Goal: Task Accomplishment & Management: Manage account settings

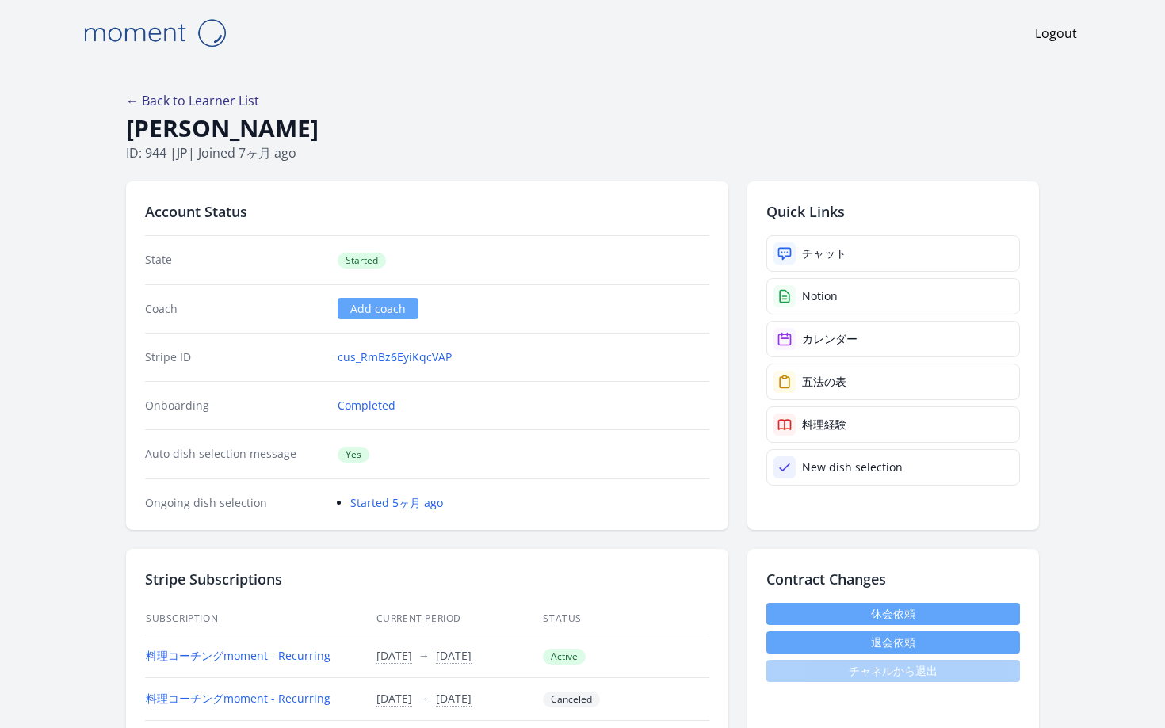
click at [242, 92] on link "← Back to Learner List" at bounding box center [192, 100] width 133 height 17
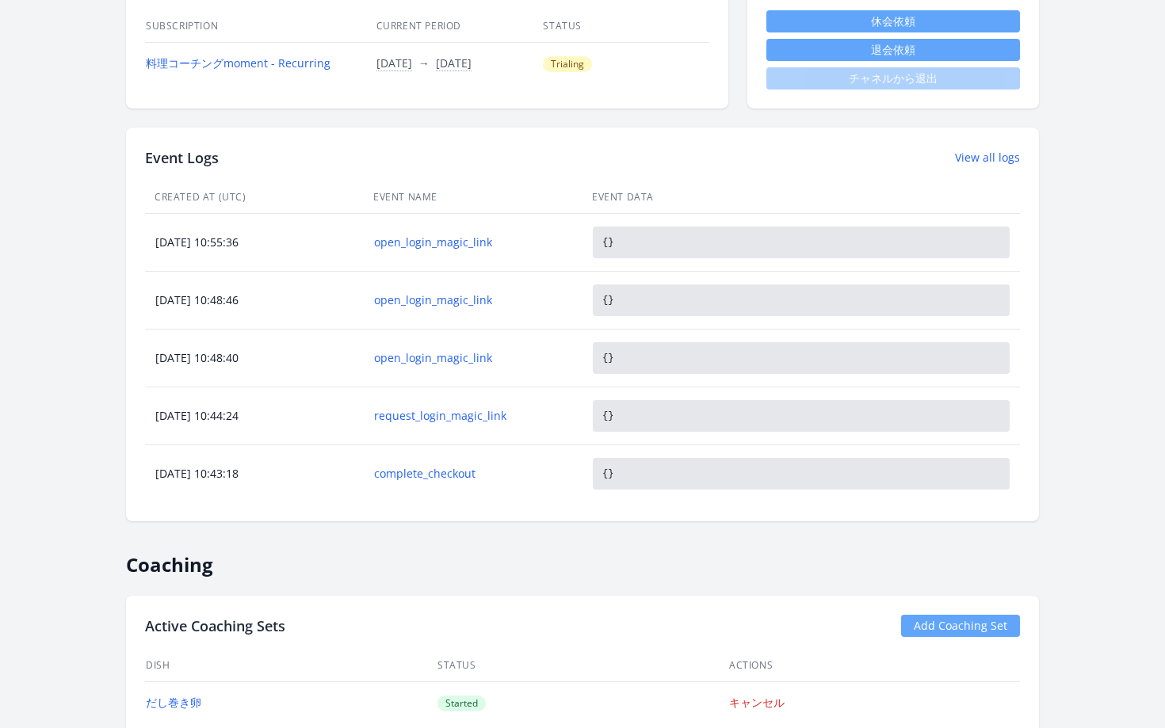
scroll to position [737, 0]
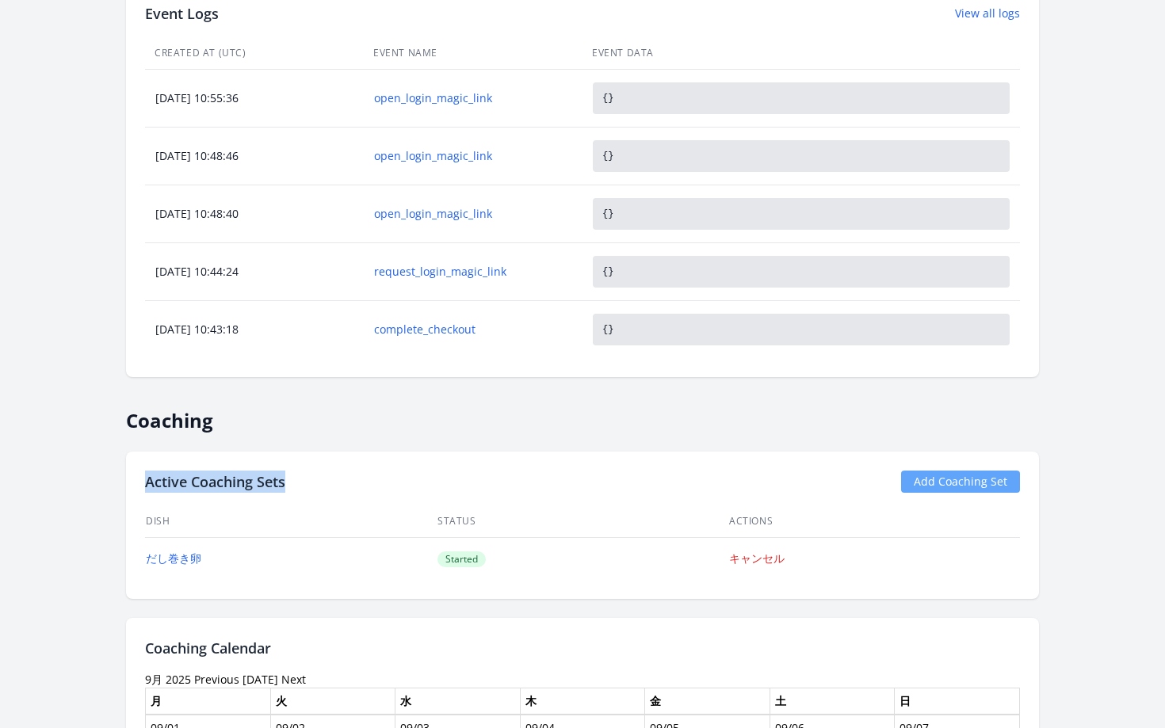
drag, startPoint x: 252, startPoint y: 189, endPoint x: 396, endPoint y: 191, distance: 144.2
click at [397, 452] on div "Active Coaching Sets Add Coaching Set Dish Status Actions だし巻き卵 Started キャンセル" at bounding box center [582, 525] width 913 height 147
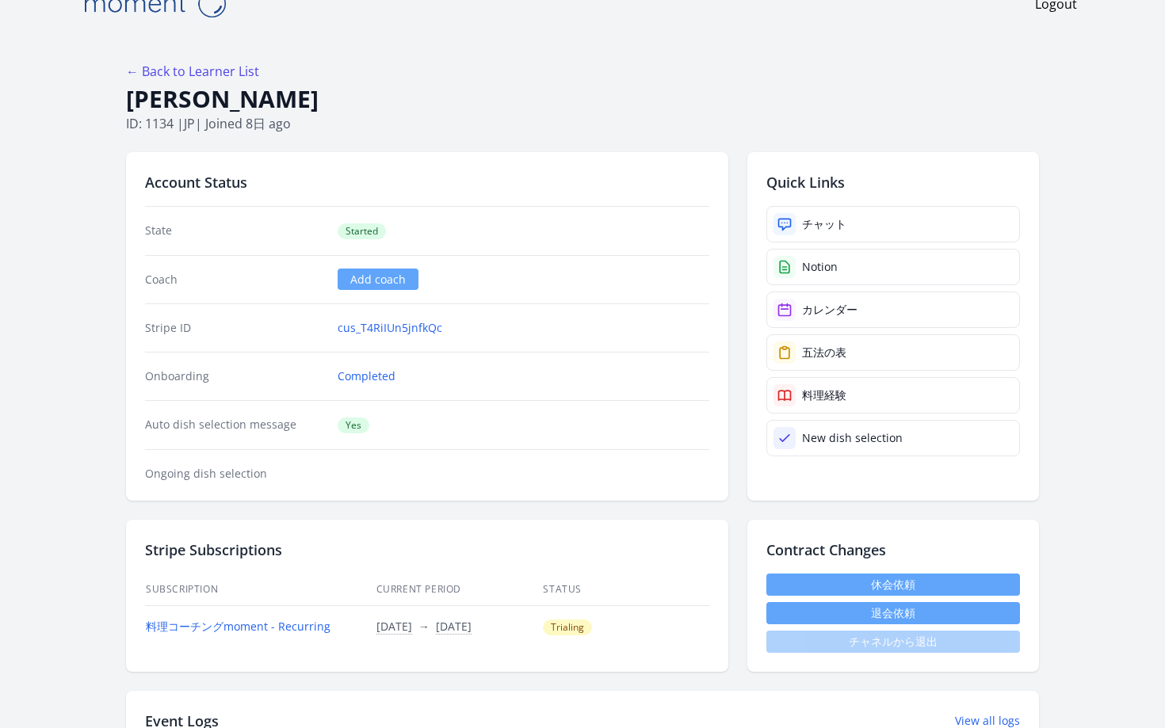
scroll to position [0, 0]
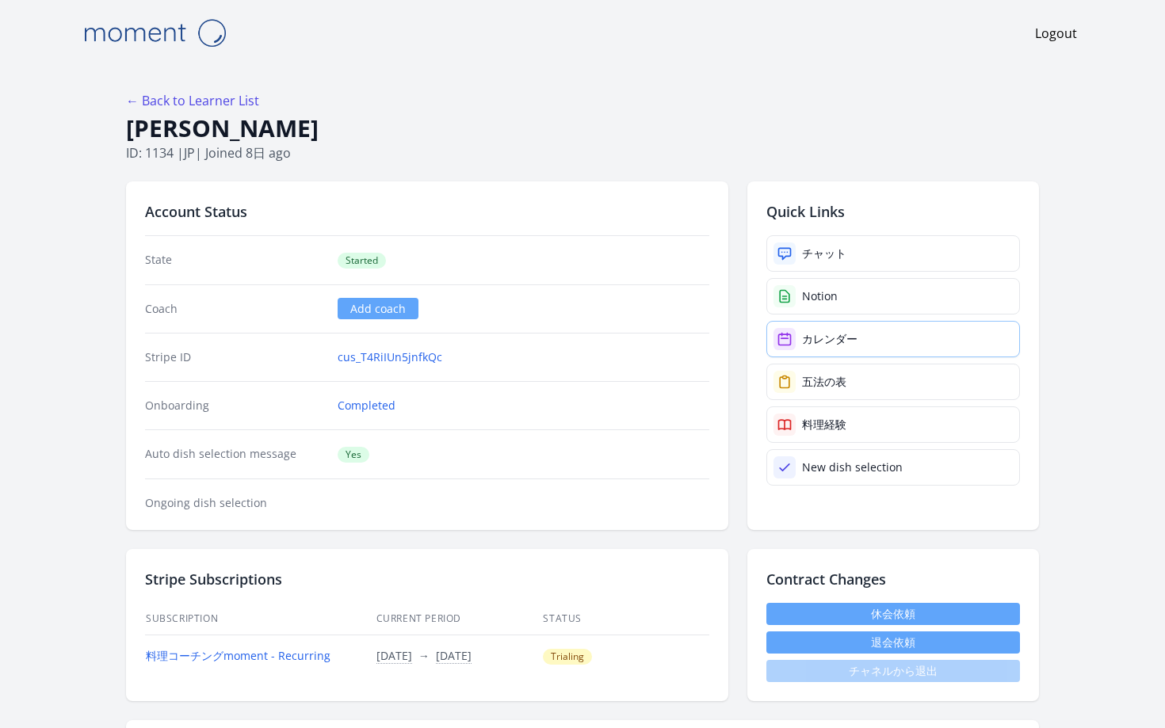
click at [799, 321] on link "カレンダー" at bounding box center [893, 339] width 254 height 36
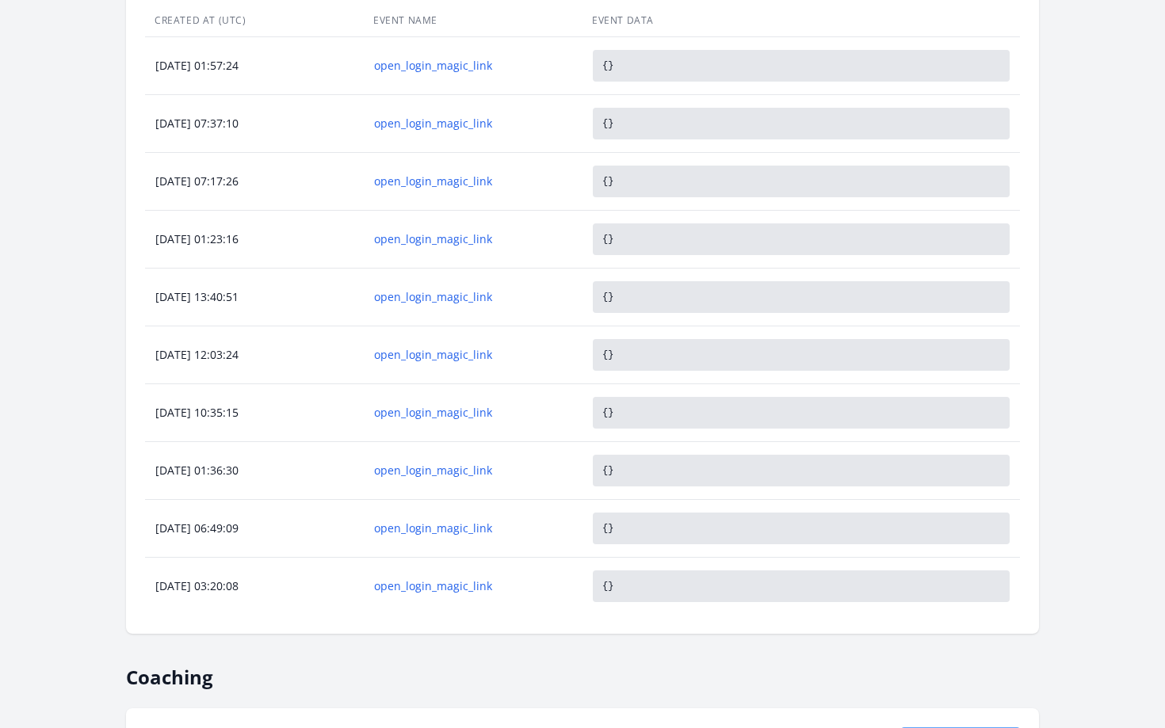
scroll to position [782, 0]
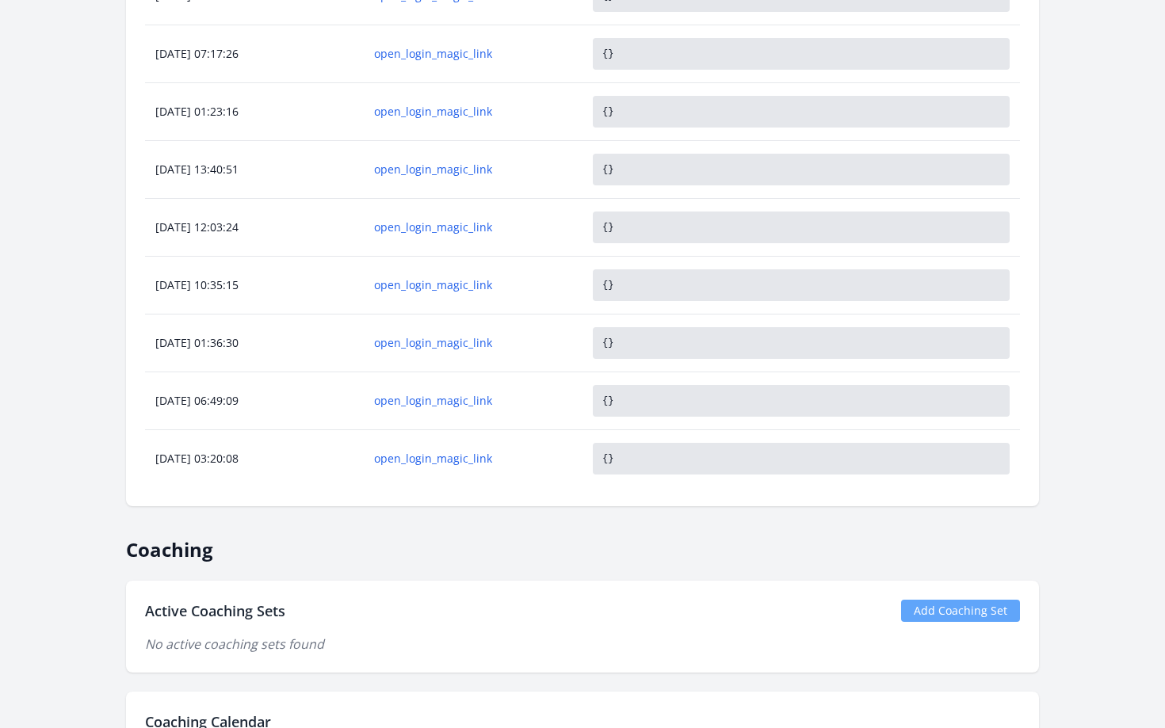
scroll to position [887, 0]
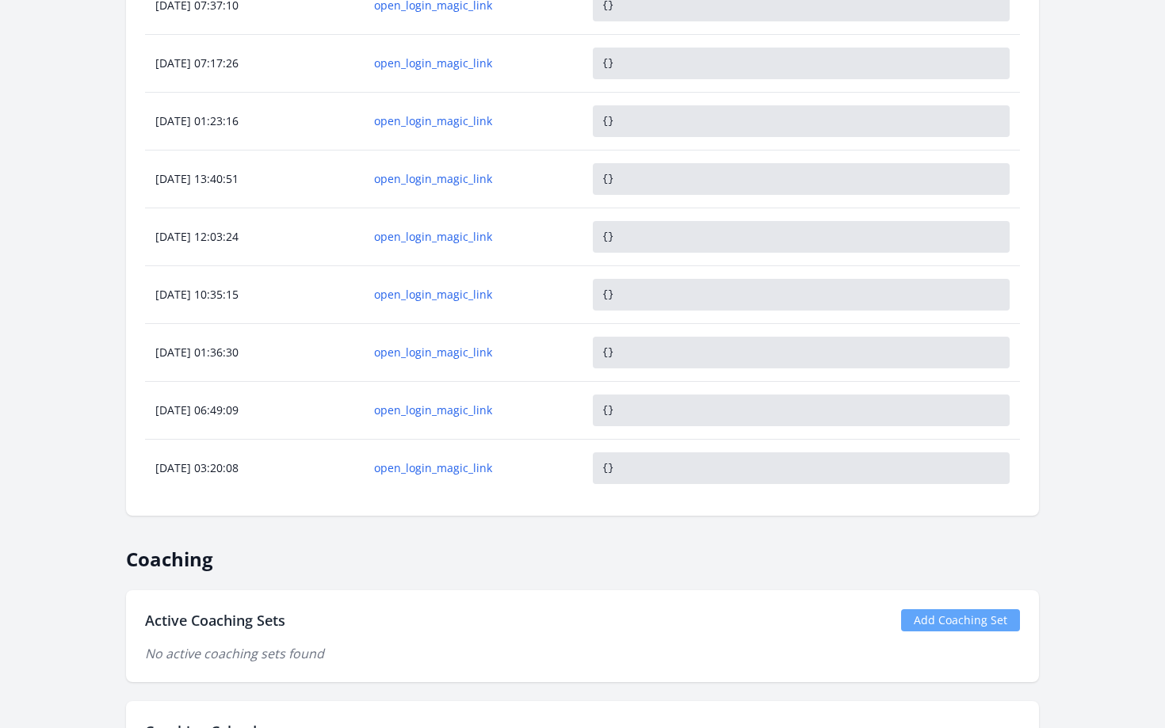
click at [901, 609] on link "Add Coaching Set" at bounding box center [960, 620] width 119 height 22
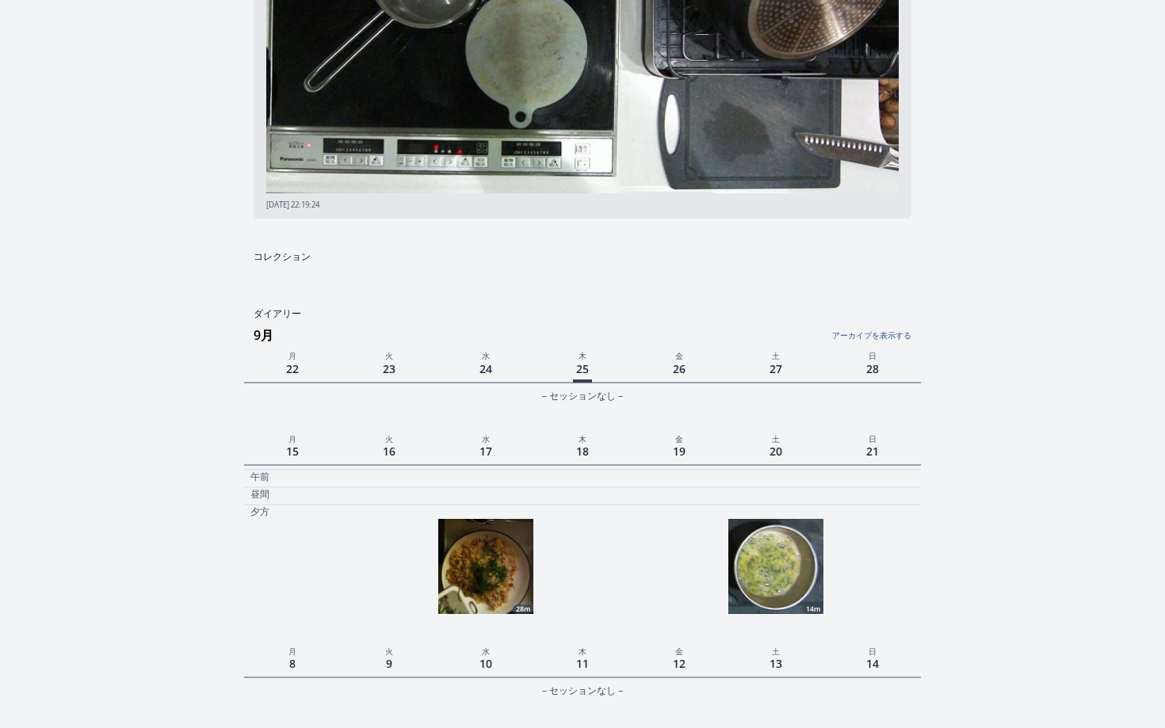
scroll to position [291, 0]
